Goal: Task Accomplishment & Management: Use online tool/utility

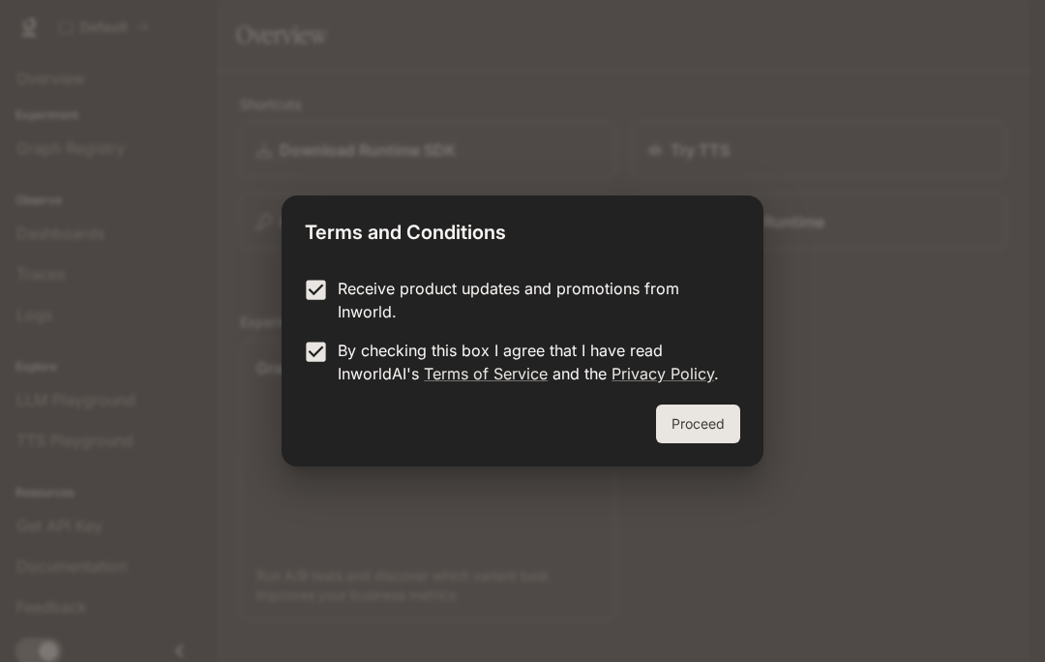
click at [706, 423] on button "Proceed" at bounding box center [698, 424] width 84 height 39
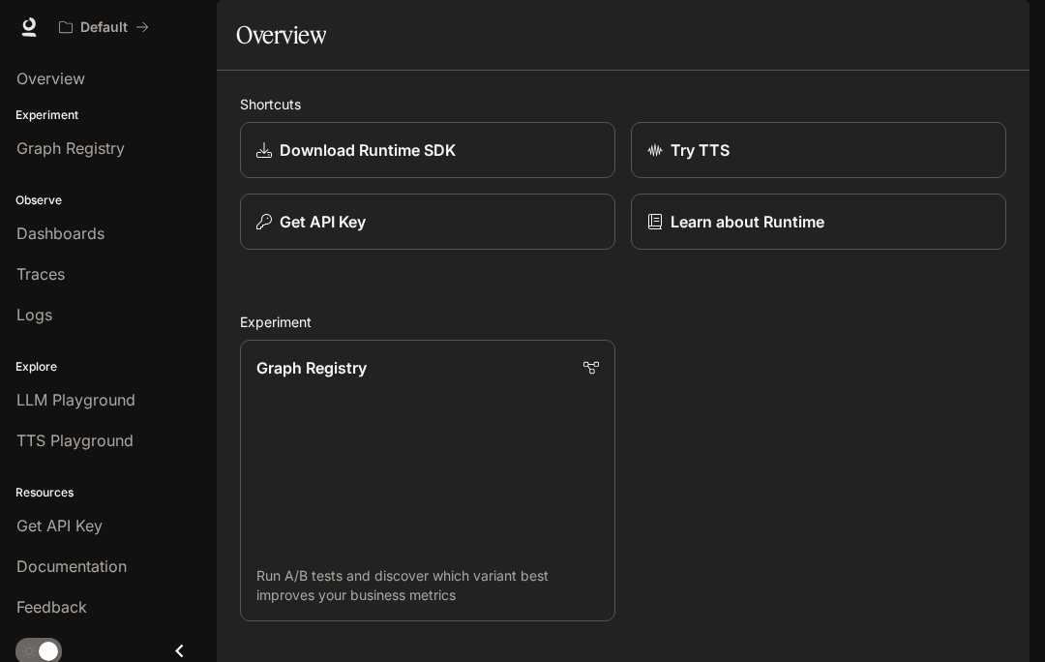
click at [88, 147] on span "Graph Registry" at bounding box center [70, 147] width 108 height 23
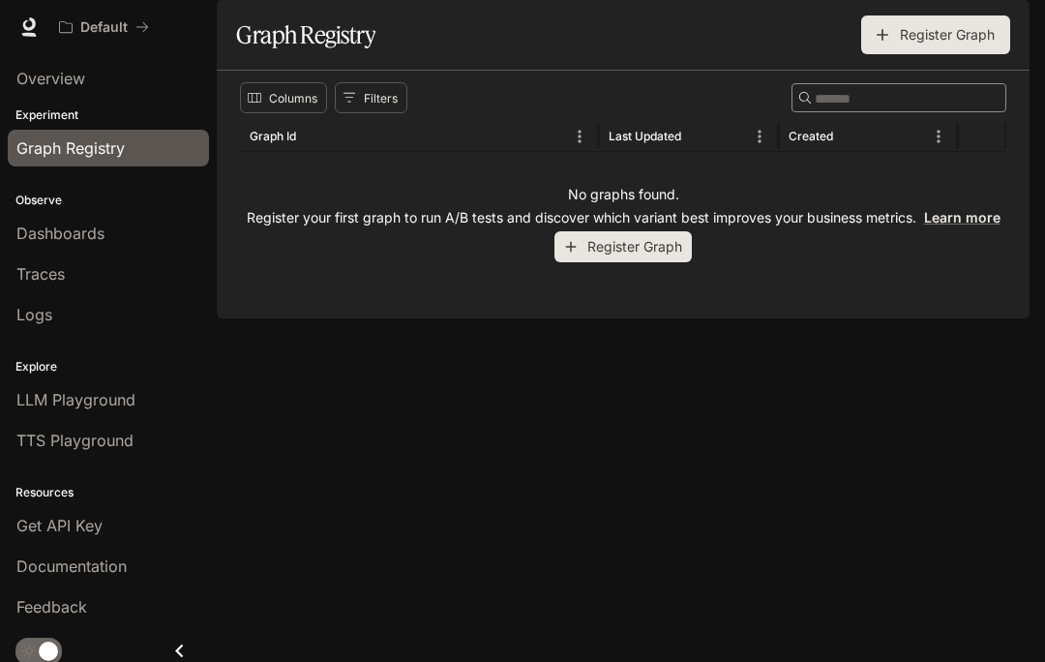
click at [29, 251] on link "Dashboards" at bounding box center [108, 233] width 201 height 37
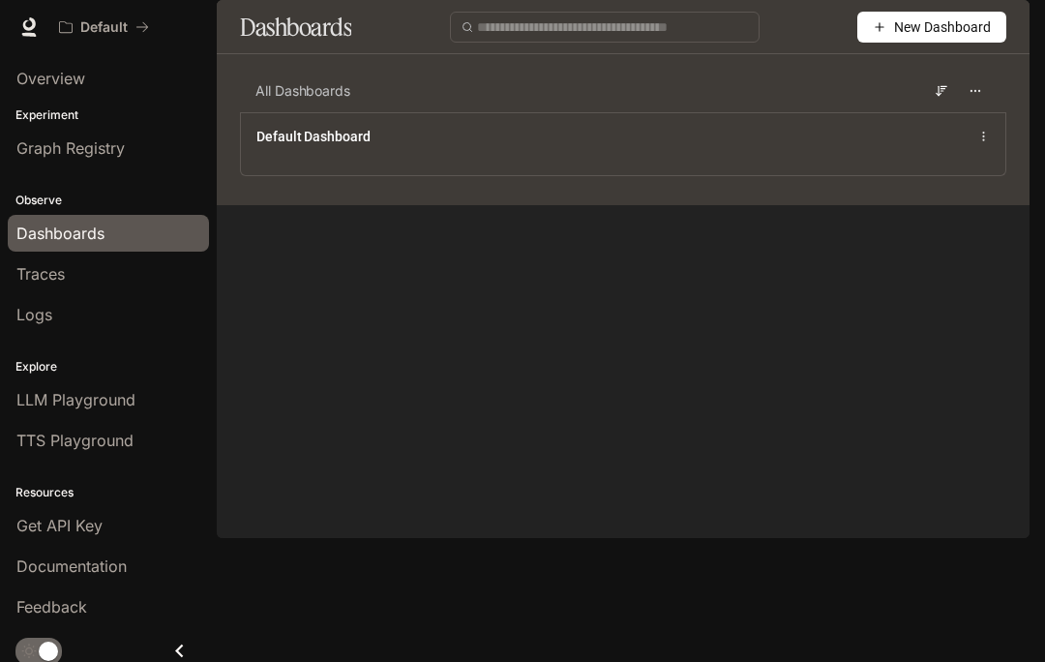
click at [29, 146] on span "Graph Registry" at bounding box center [70, 147] width 108 height 23
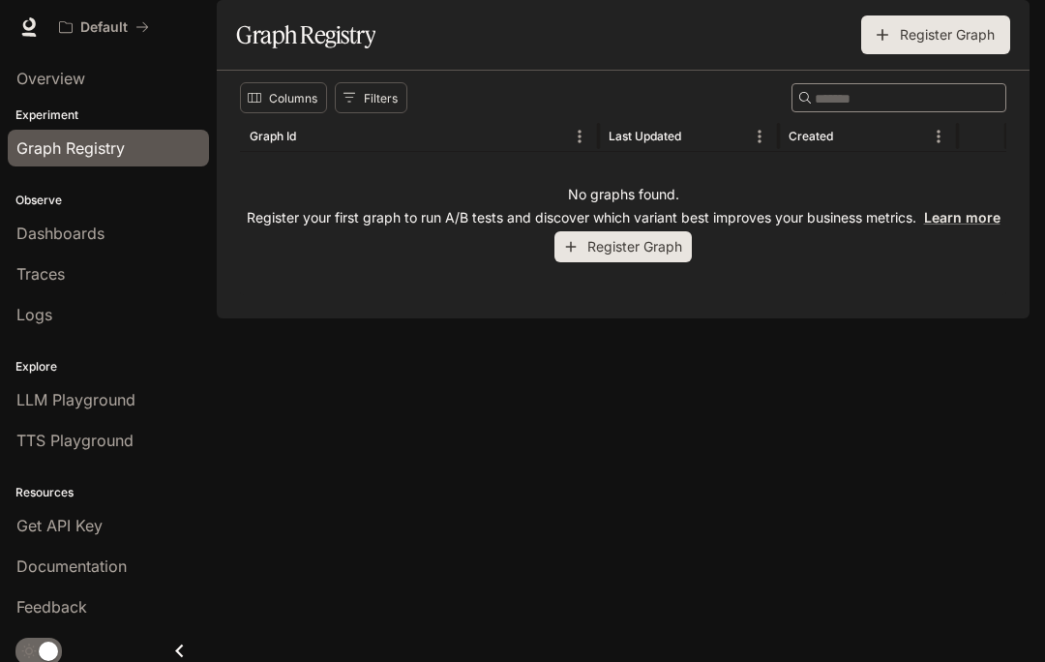
click at [677, 263] on button "Register Graph" at bounding box center [623, 247] width 137 height 32
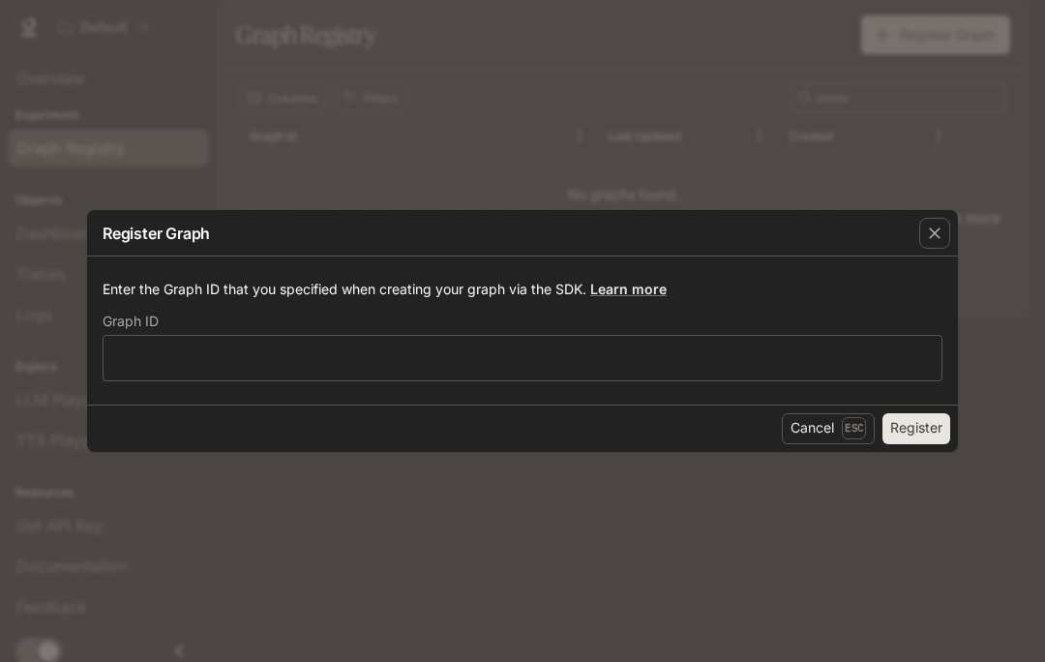
click at [938, 236] on icon "button" at bounding box center [935, 234] width 12 height 12
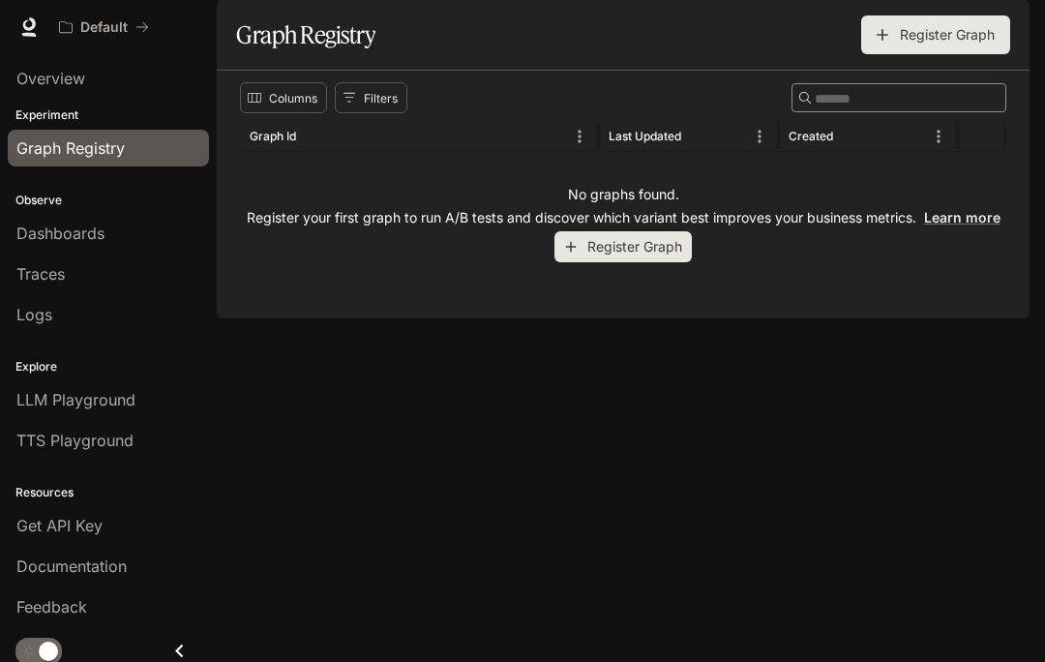
click at [18, 244] on span "Dashboards" at bounding box center [60, 233] width 88 height 23
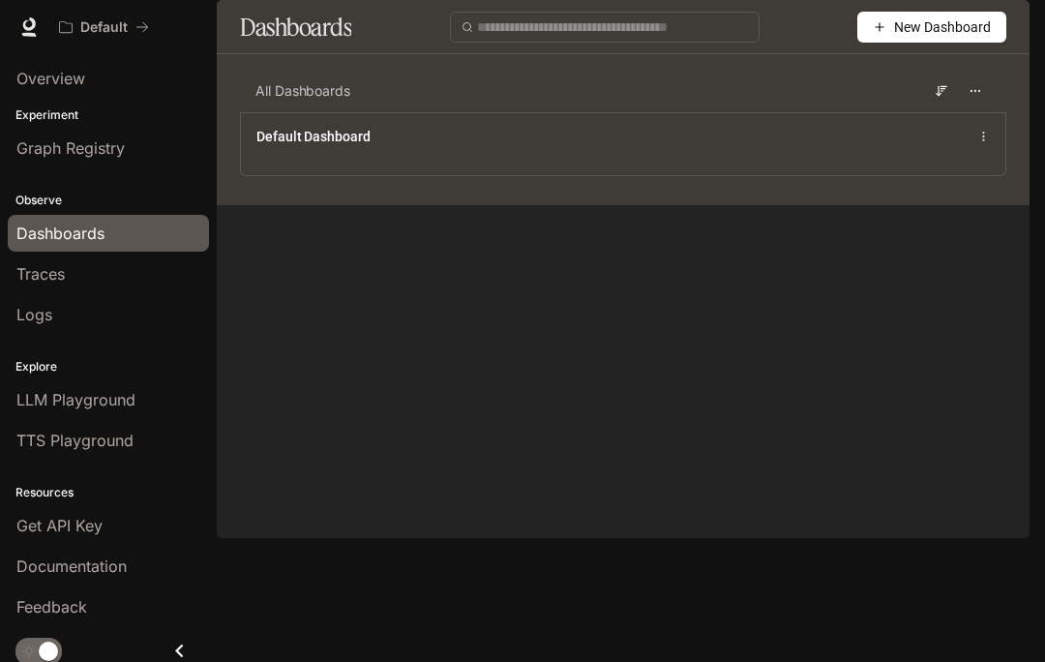
click at [27, 282] on span "Traces" at bounding box center [40, 273] width 48 height 23
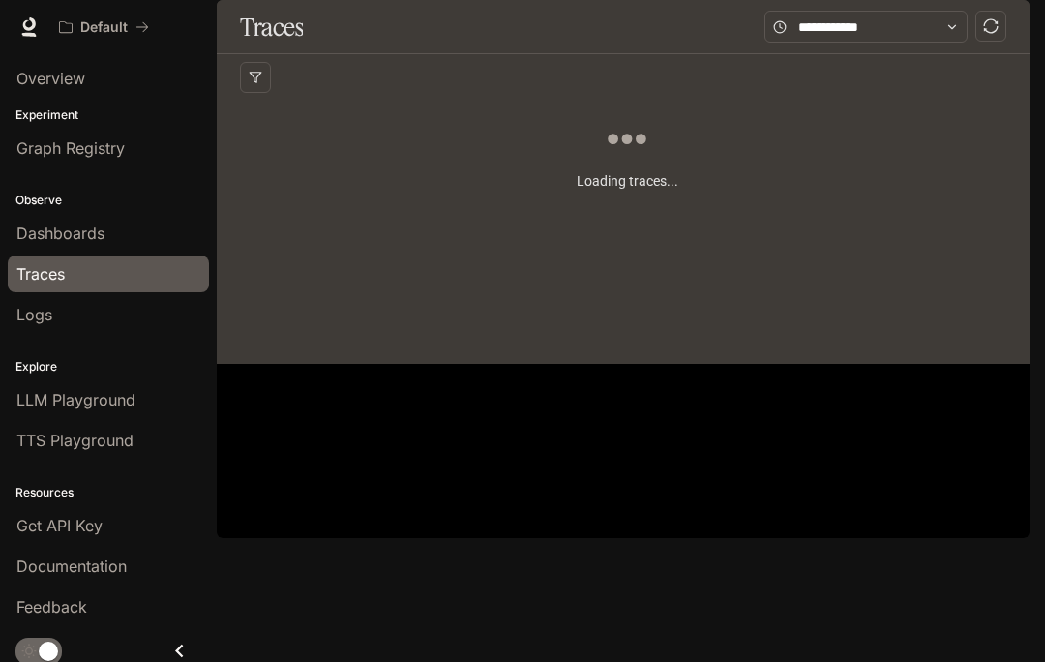
click at [46, 318] on span "Logs" at bounding box center [34, 314] width 36 height 23
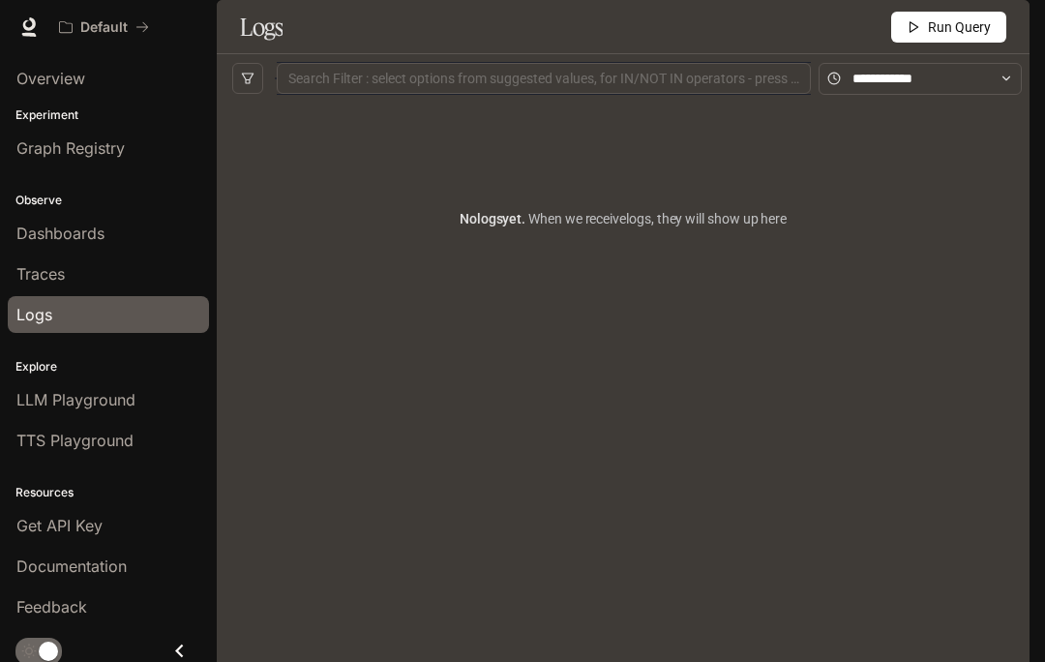
click at [13, 408] on link "LLM Playground" at bounding box center [108, 399] width 201 height 37
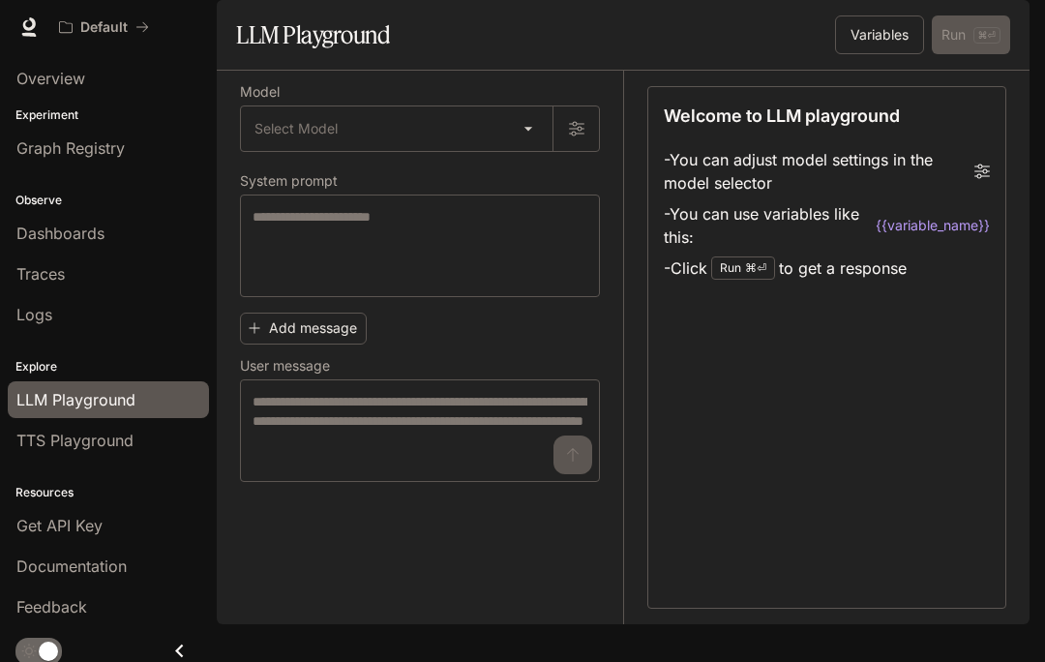
click at [36, 441] on span "TTS Playground" at bounding box center [74, 440] width 117 height 23
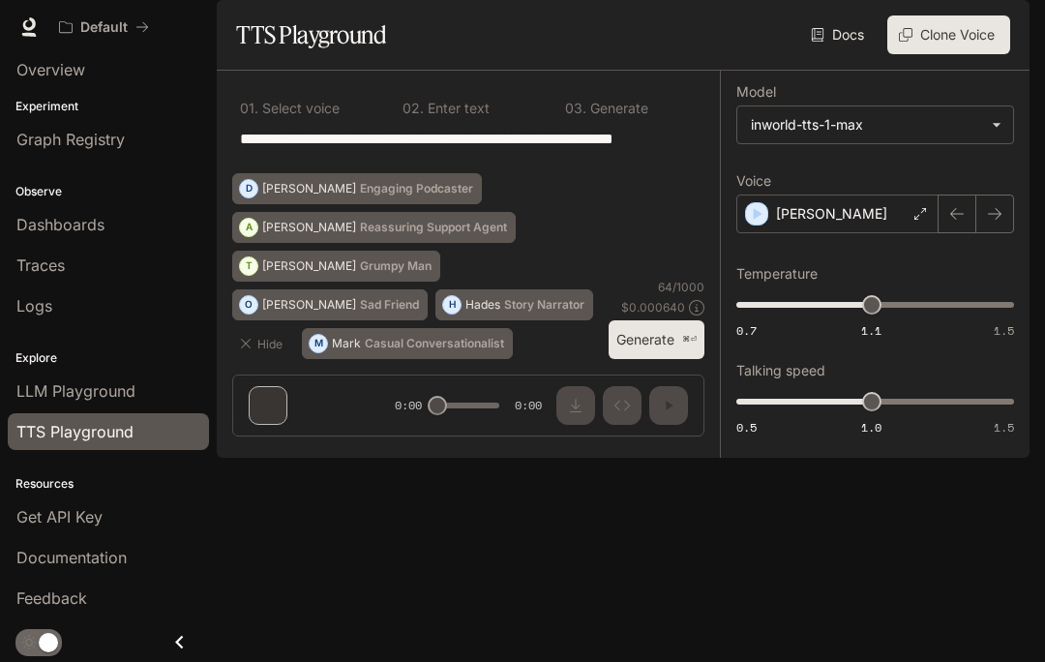
scroll to position [9, 0]
click at [249, 282] on div "T" at bounding box center [248, 266] width 17 height 31
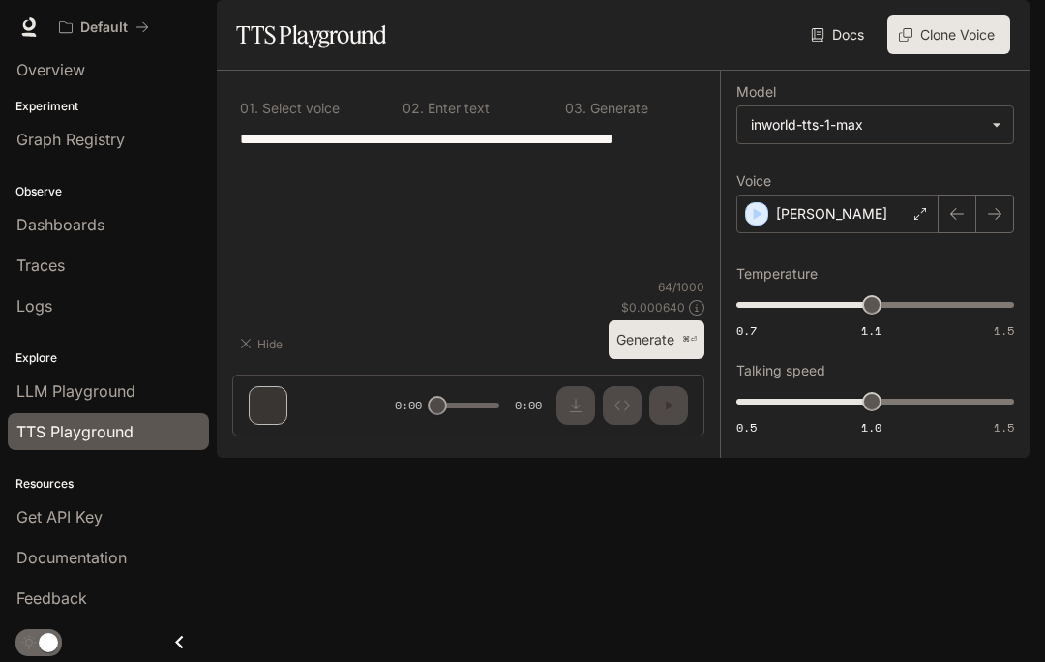
type textarea "**********"
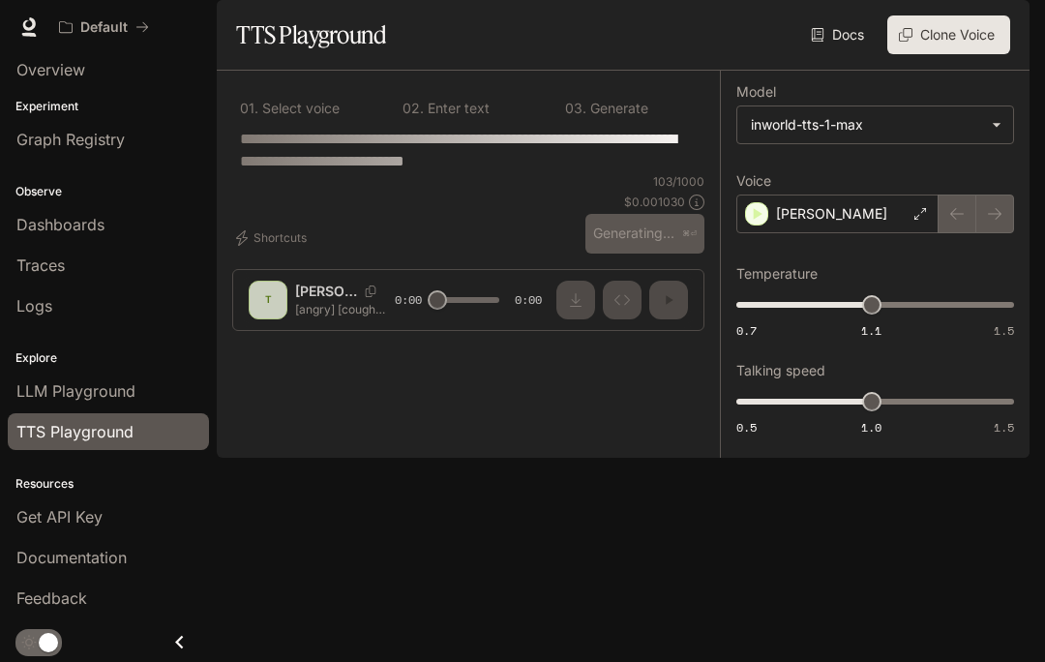
click at [687, 347] on div "**********" at bounding box center [468, 209] width 503 height 276
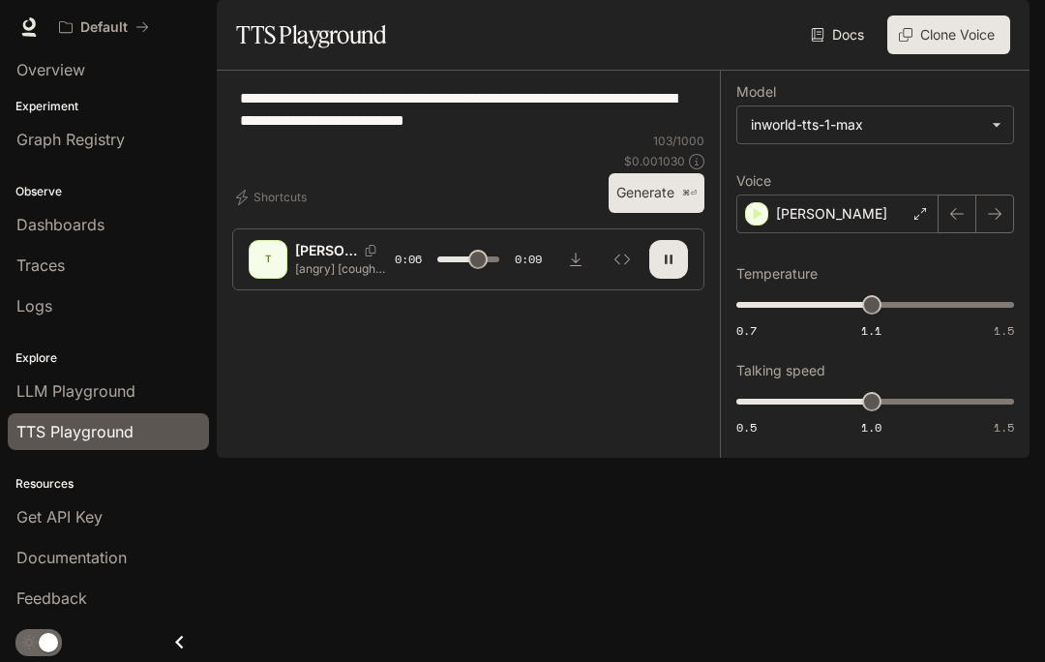
click at [269, 279] on div "T" at bounding box center [268, 259] width 39 height 39
click at [258, 275] on div "T" at bounding box center [268, 259] width 31 height 31
click at [668, 267] on icon "button" at bounding box center [668, 259] width 15 height 15
type input "***"
click at [52, 473] on div "Resources Get API Key Documentation Feedback" at bounding box center [108, 539] width 217 height 166
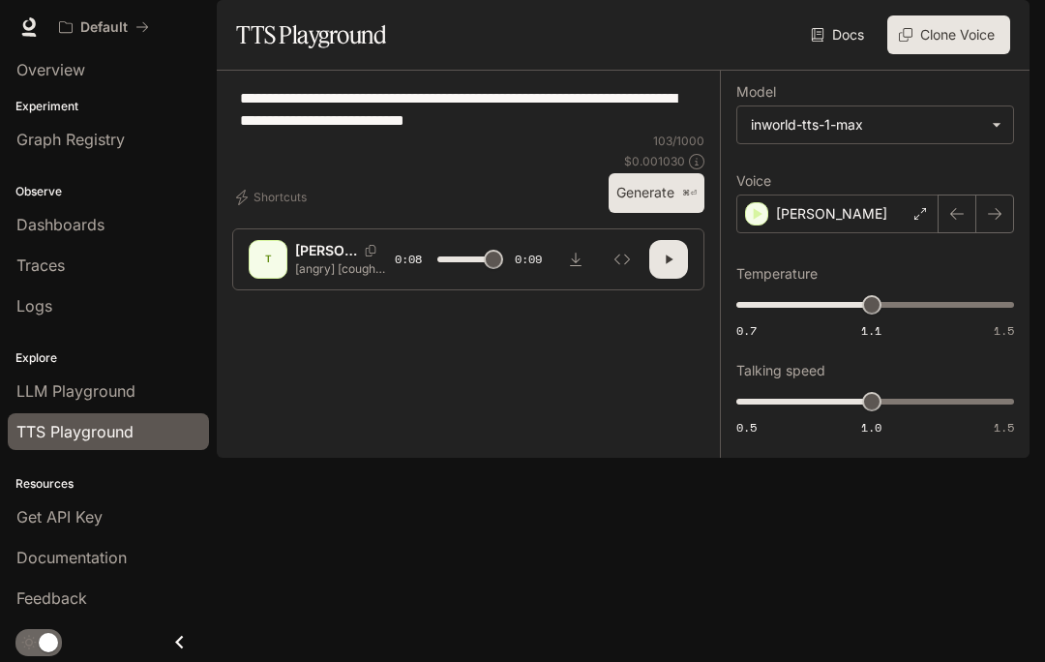
click at [45, 504] on link "Get API Key" at bounding box center [108, 517] width 201 height 37
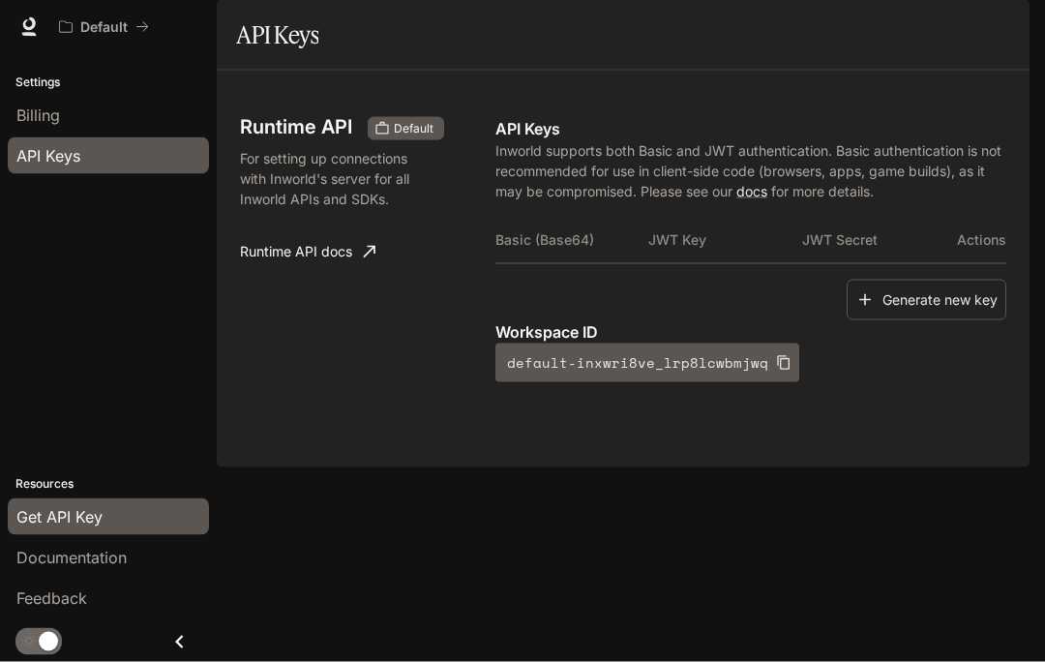
scroll to position [78, 0]
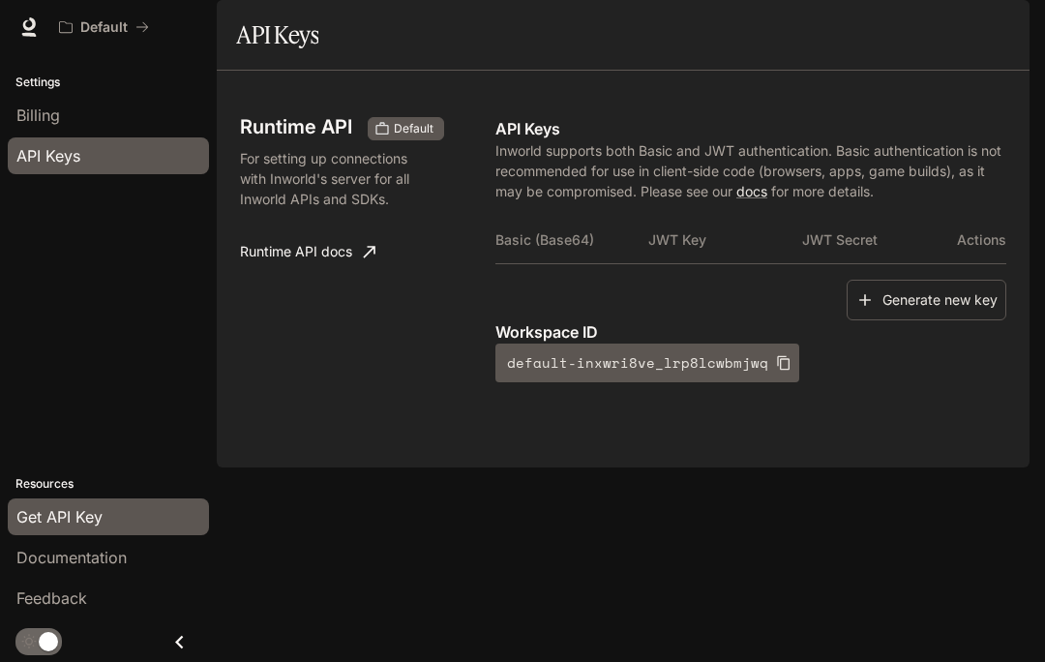
click at [72, 558] on span "Documentation" at bounding box center [71, 557] width 110 height 23
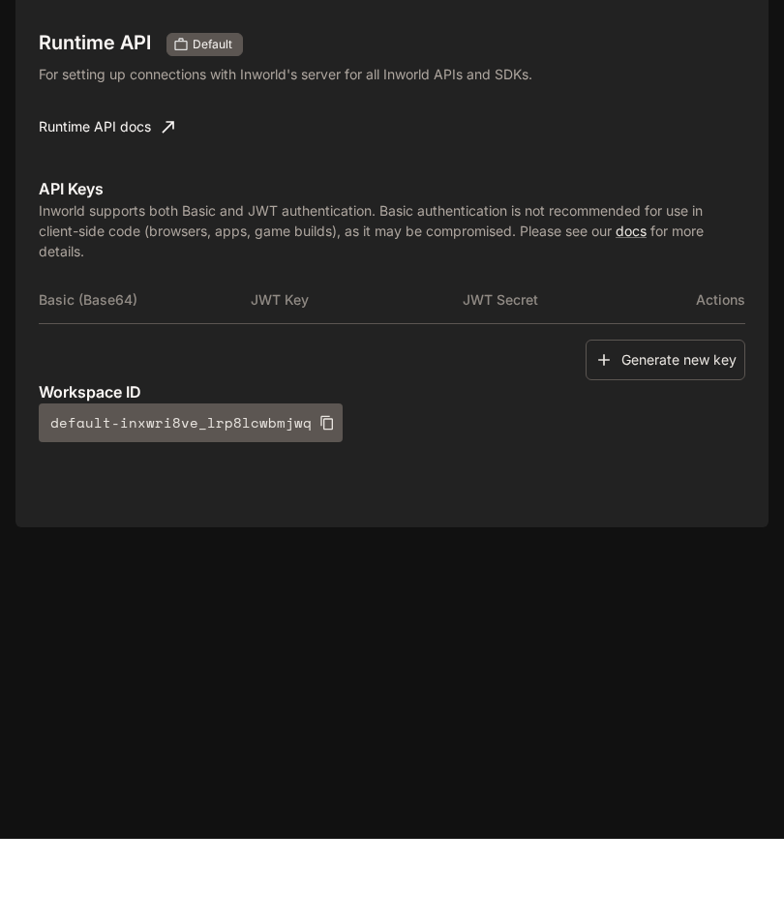
scroll to position [84, 0]
